Goal: Navigation & Orientation: Find specific page/section

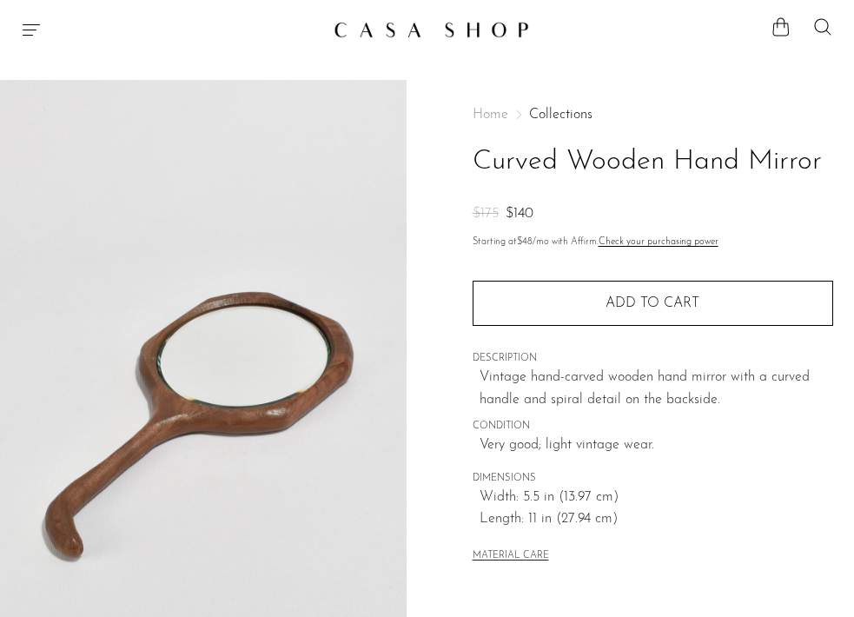
click at [27, 36] on icon "Menu" at bounding box center [31, 29] width 21 height 21
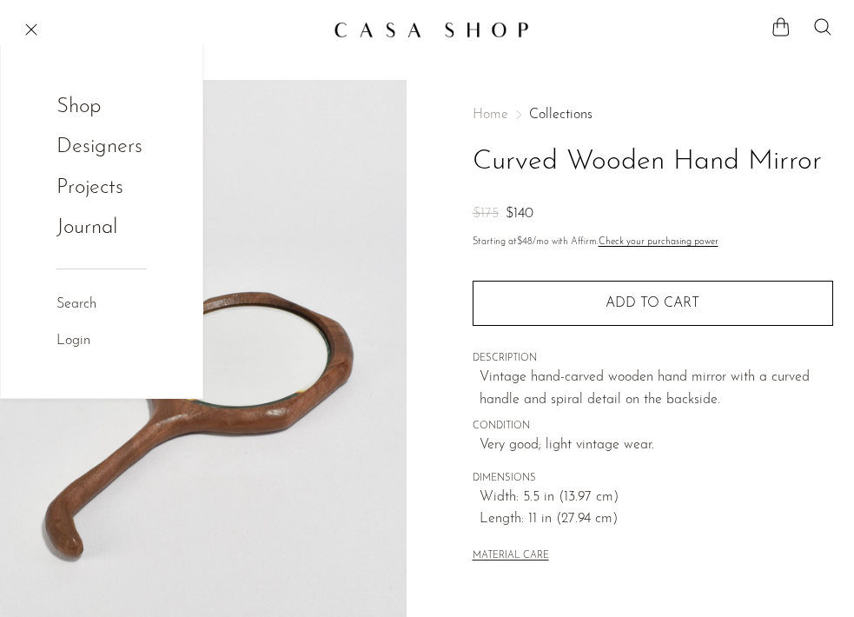
click at [79, 102] on link "Shop" at bounding box center [90, 106] width 68 height 33
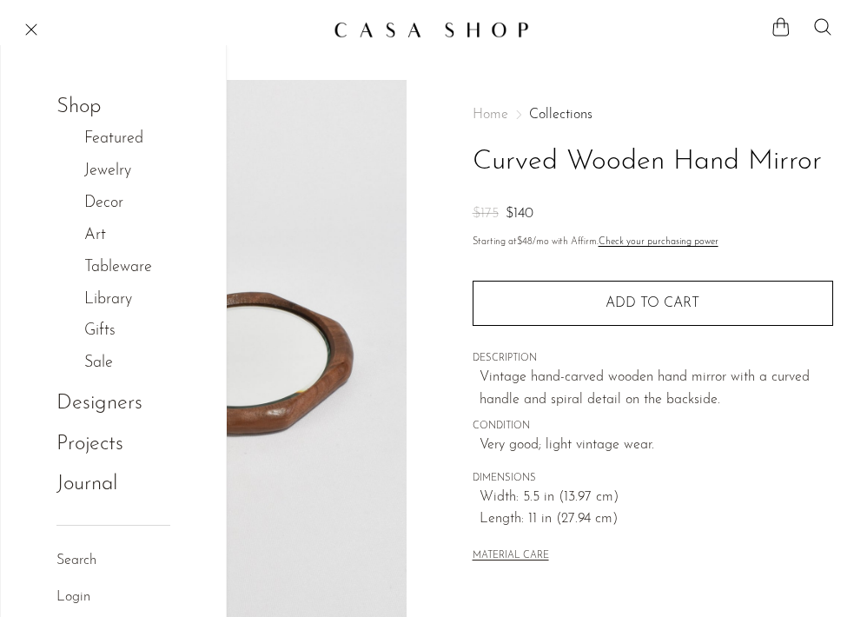
click at [90, 229] on link "Art" at bounding box center [104, 235] width 40 height 25
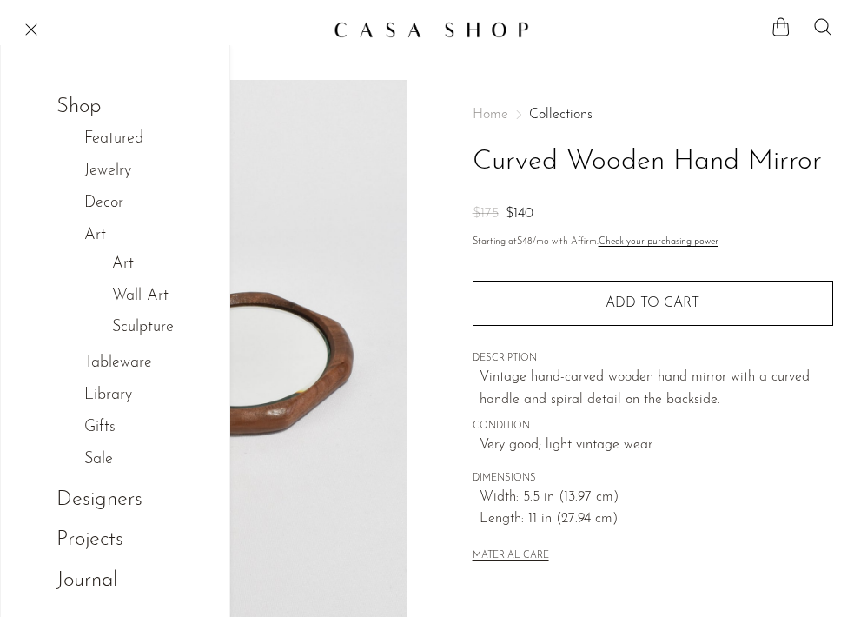
click at [130, 264] on link "Art" at bounding box center [123, 264] width 22 height 25
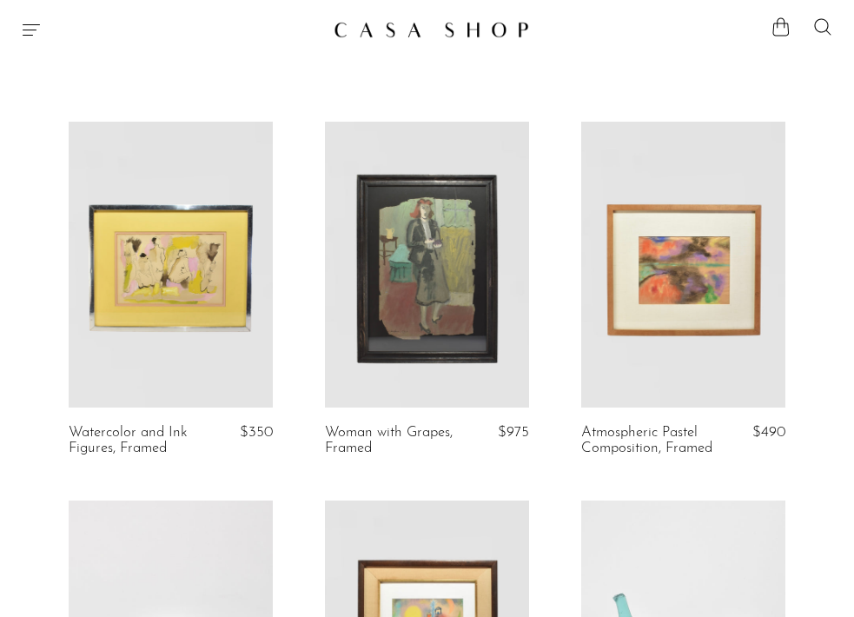
click at [34, 33] on icon "Menu" at bounding box center [31, 29] width 21 height 21
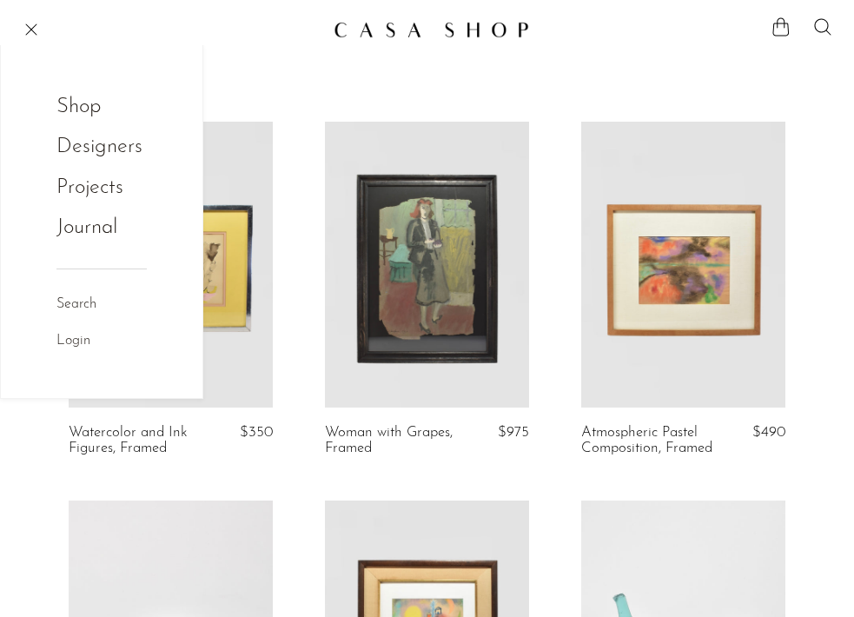
click at [78, 119] on link "Shop" at bounding box center [90, 106] width 68 height 33
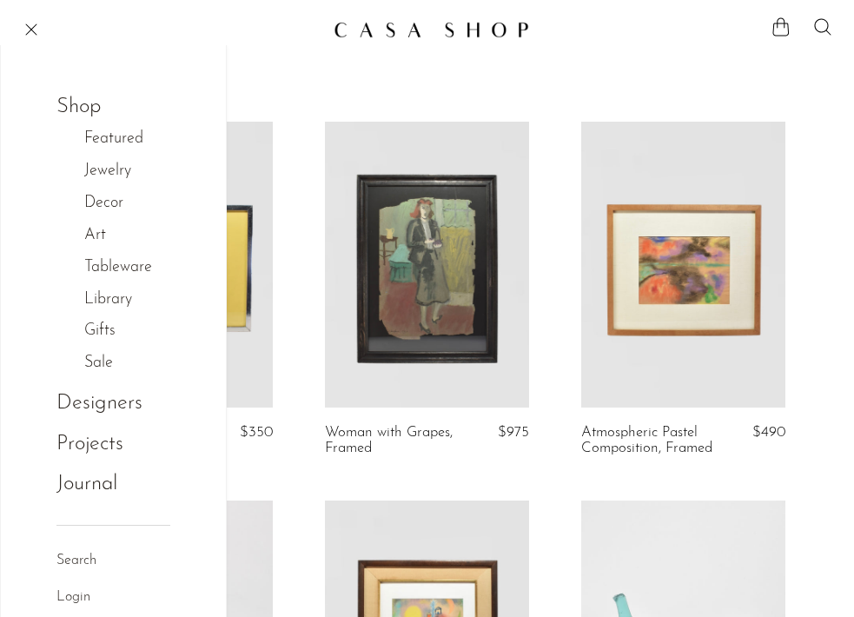
click at [116, 138] on link "Featured" at bounding box center [122, 139] width 77 height 25
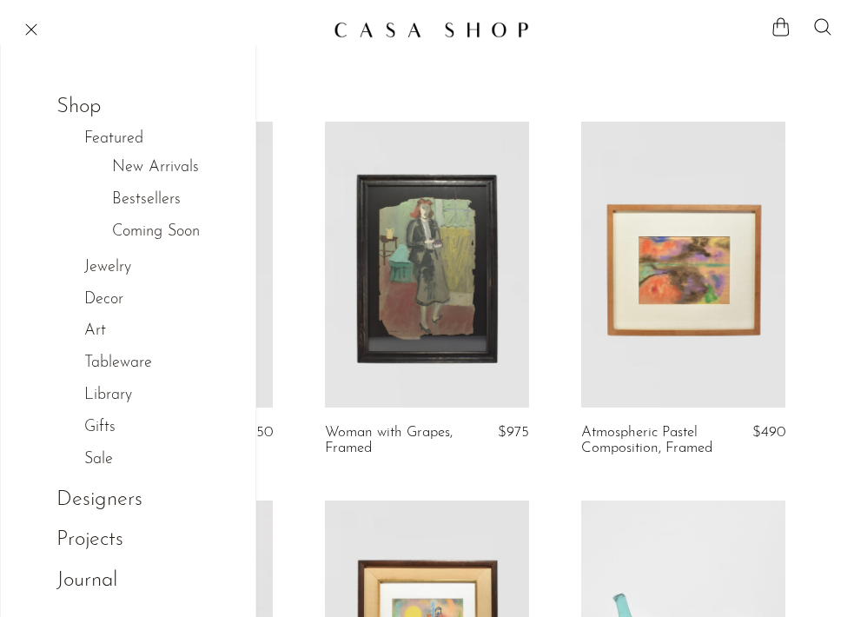
click at [140, 166] on link "New Arrivals" at bounding box center [155, 168] width 87 height 25
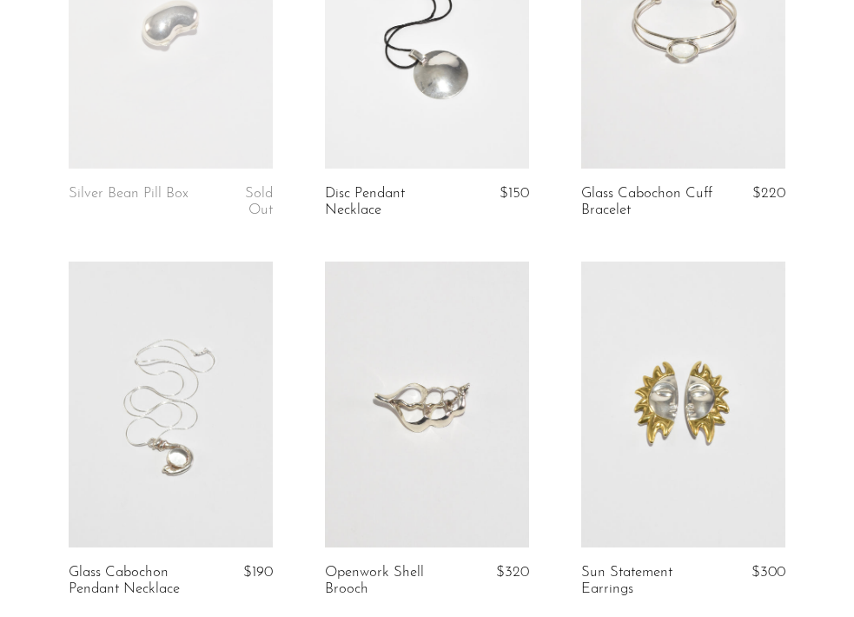
scroll to position [819, 0]
